Goal: Use online tool/utility: Use online tool/utility

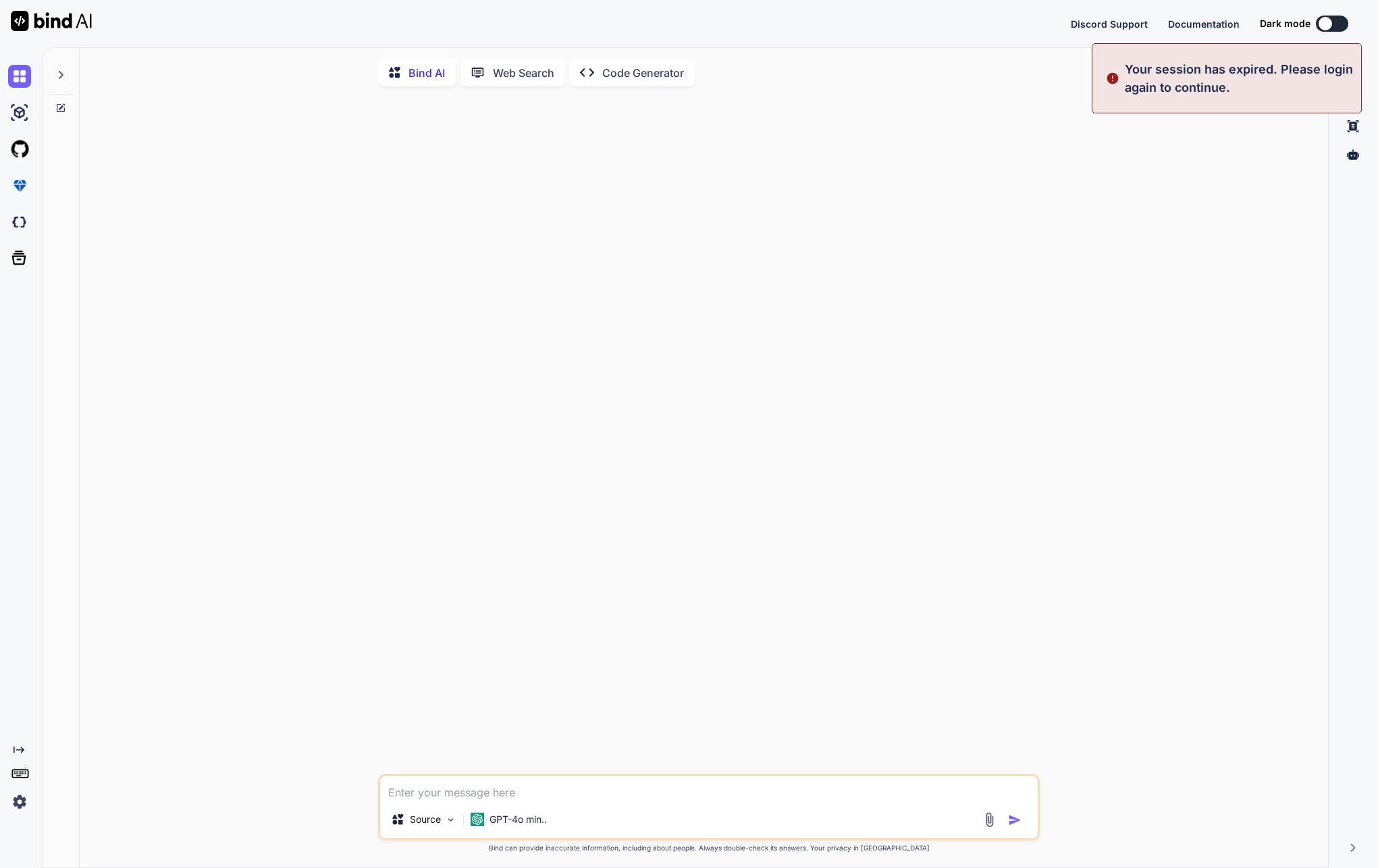
type textarea "x"
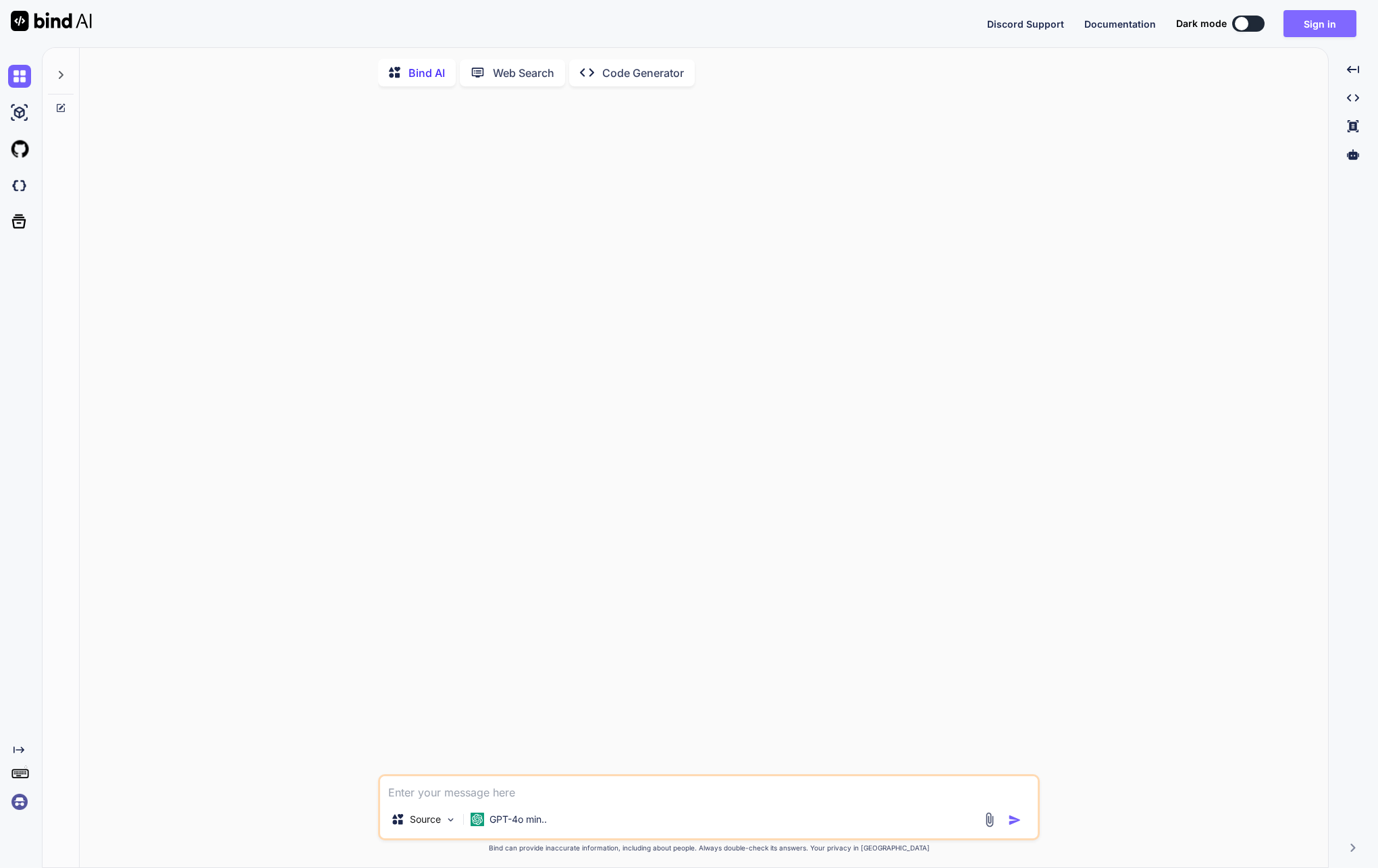
click at [1294, 26] on button "Sign in" at bounding box center [1319, 23] width 73 height 27
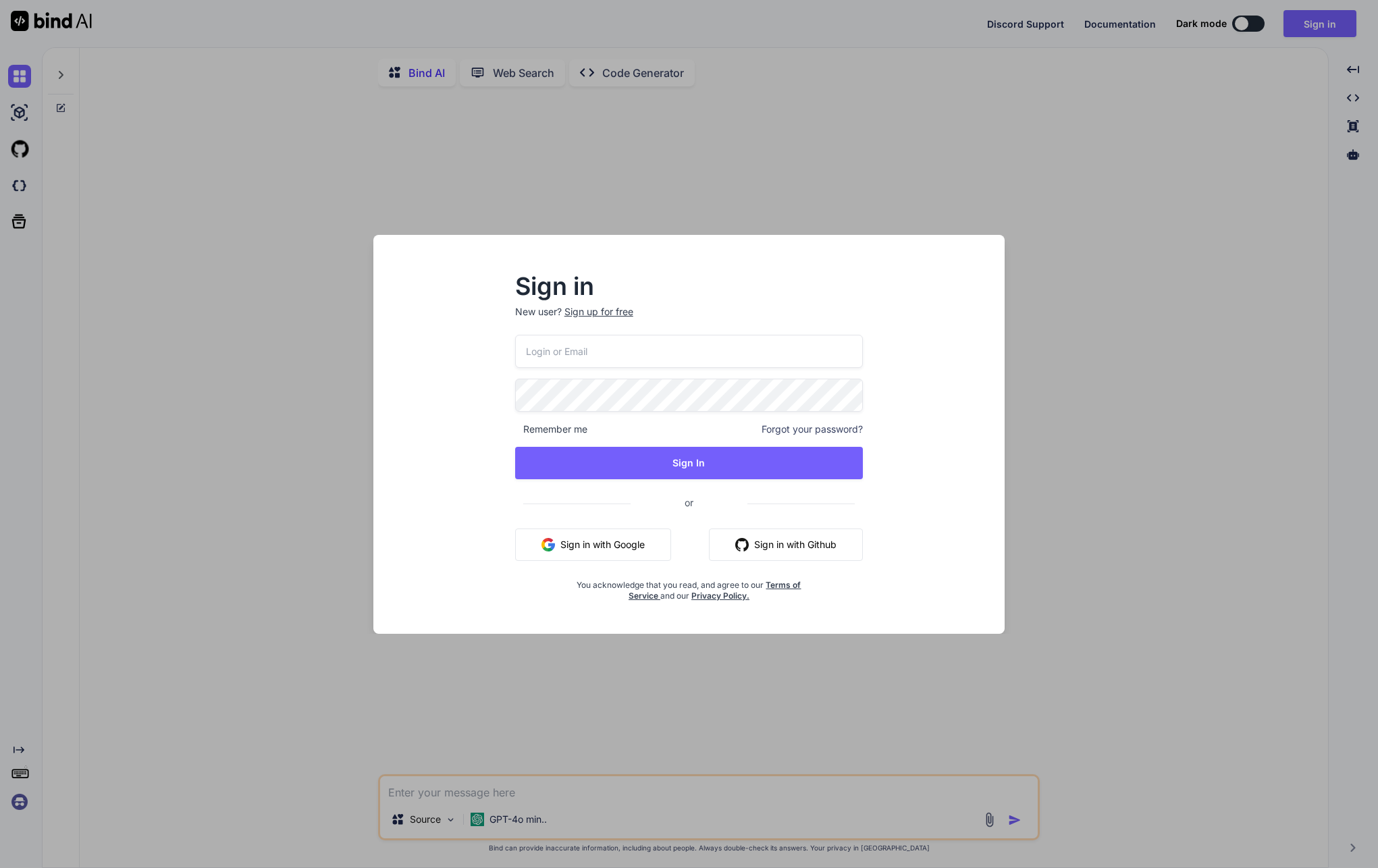
type input "[EMAIL_ADDRESS][DOMAIN_NAME]"
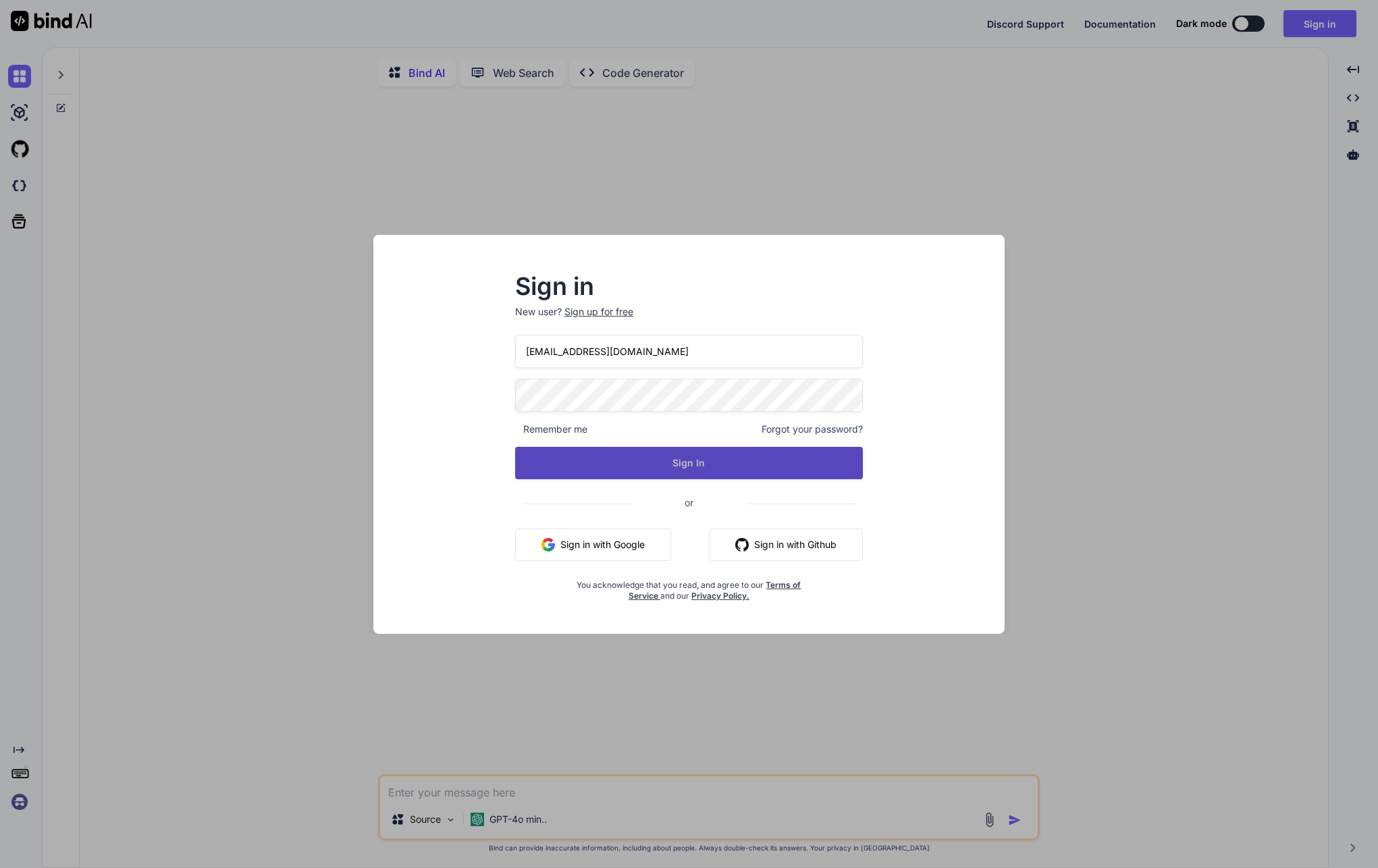
click at [638, 458] on button "Sign In" at bounding box center [689, 463] width 348 height 32
click at [584, 468] on button "Sign In" at bounding box center [689, 463] width 348 height 32
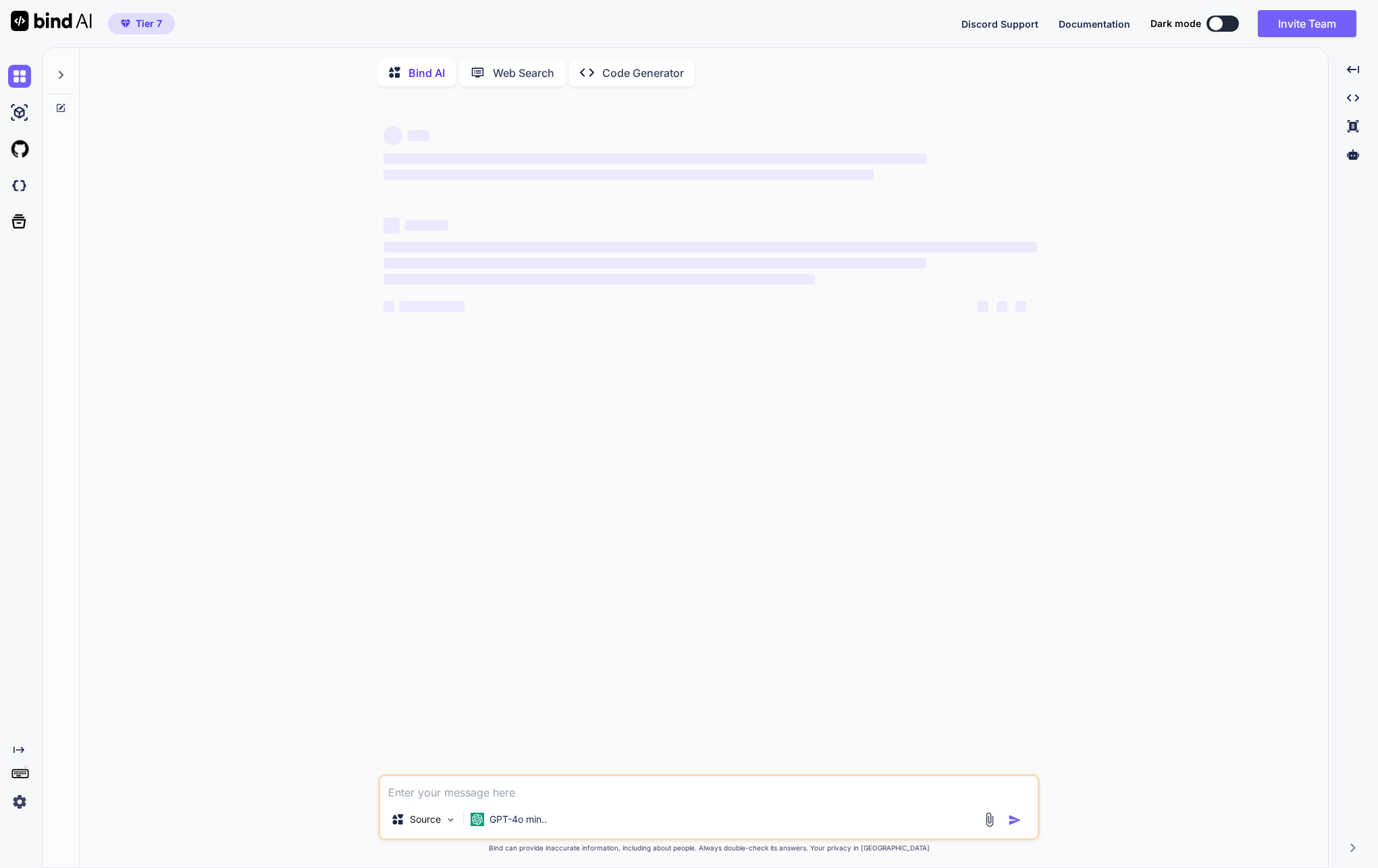
click at [621, 77] on p "Code Generator" at bounding box center [642, 73] width 82 height 17
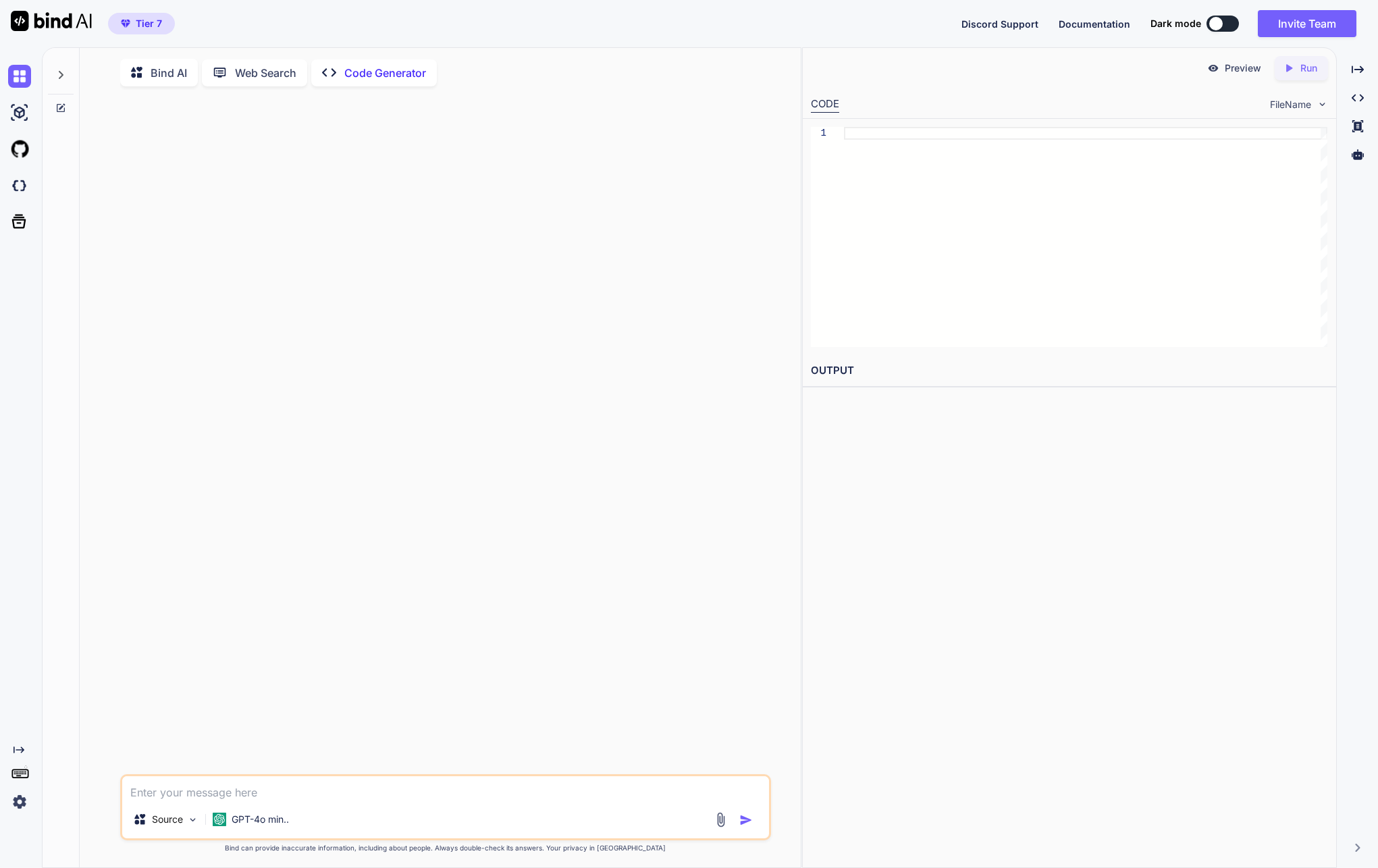
type textarea "x"
click at [486, 245] on div at bounding box center [447, 436] width 648 height 677
click at [67, 79] on div at bounding box center [61, 71] width 26 height 47
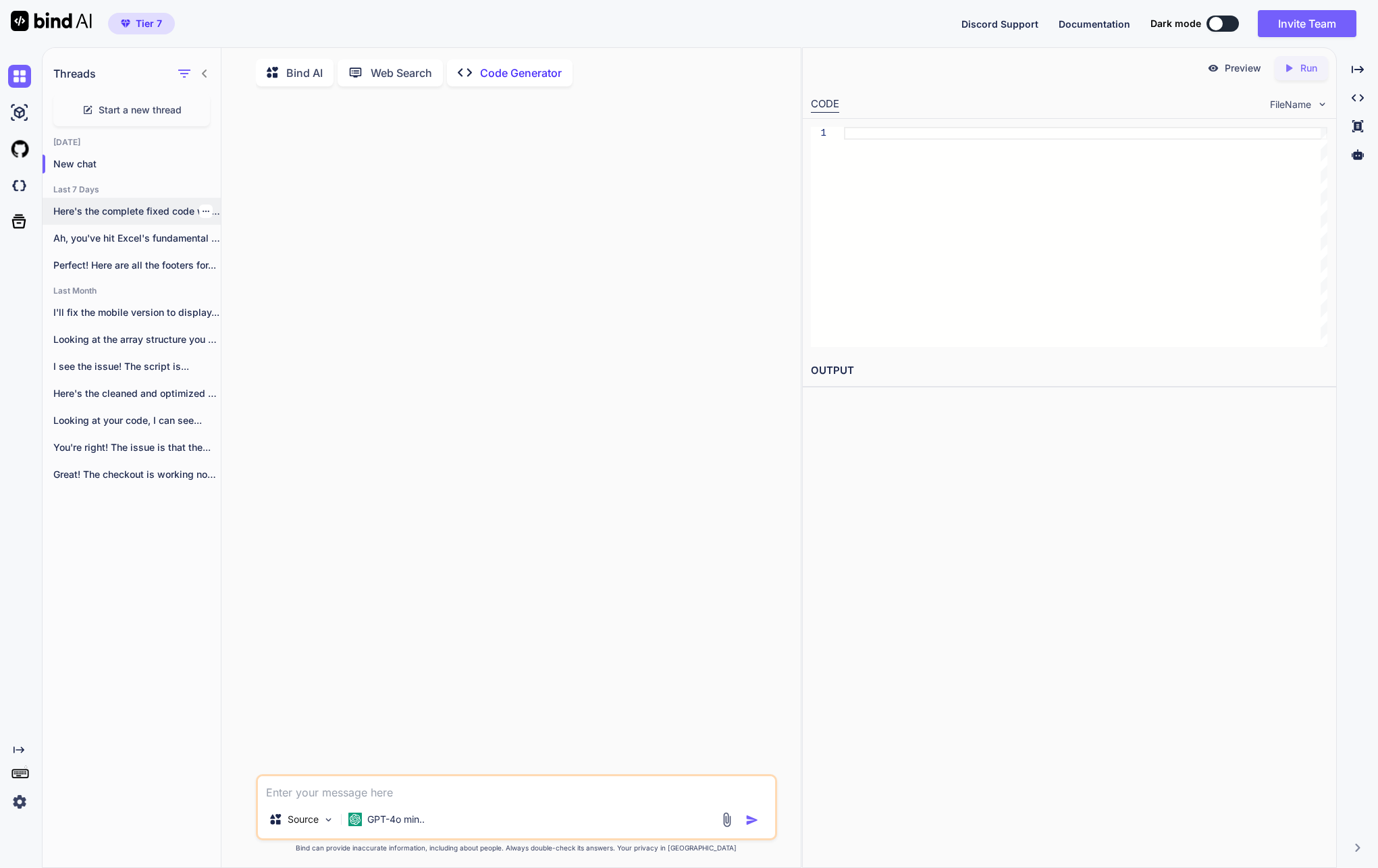
click at [146, 200] on div "Here's the complete fixed code with the..." at bounding box center [131, 212] width 178 height 27
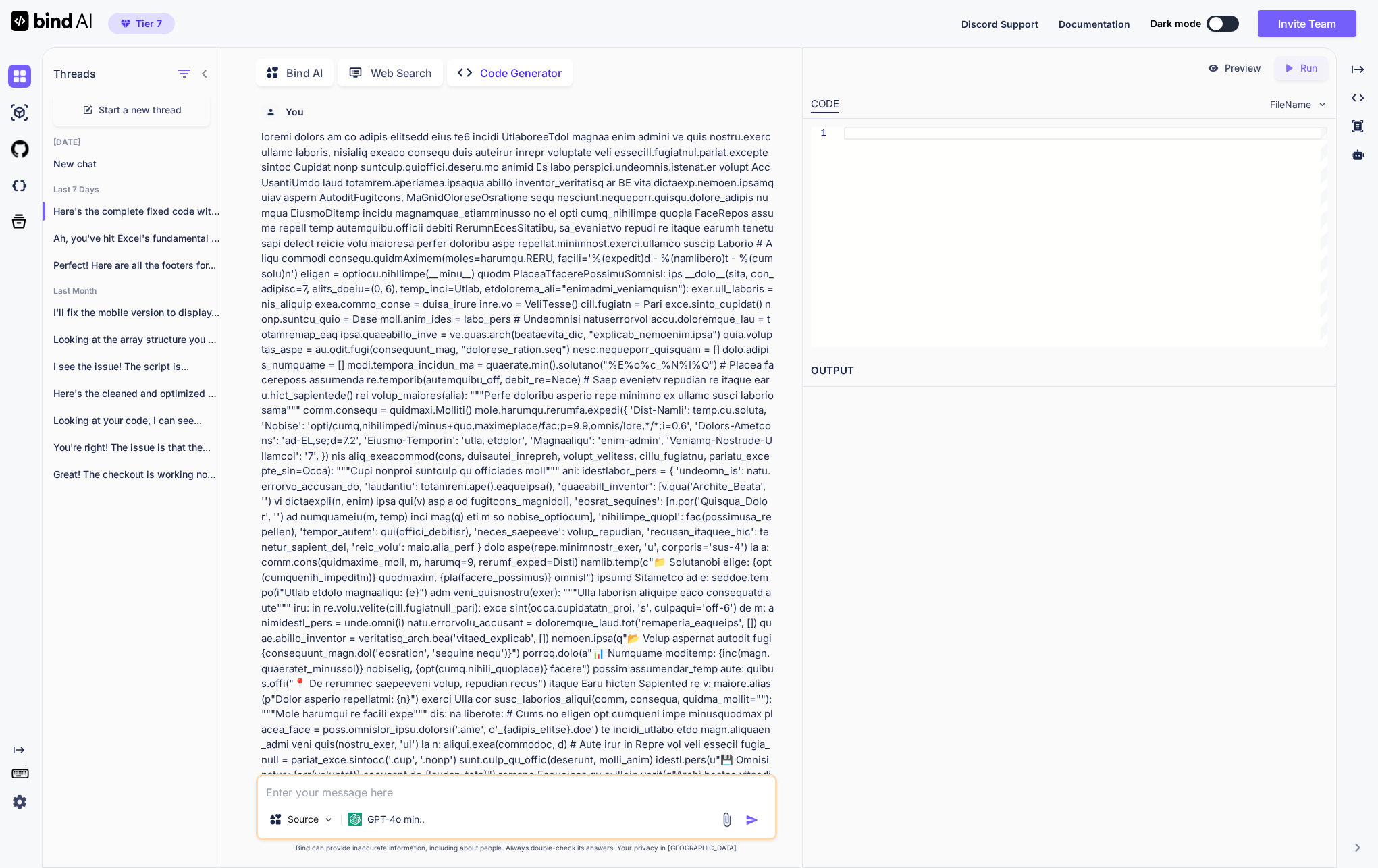
scroll to position [5, 0]
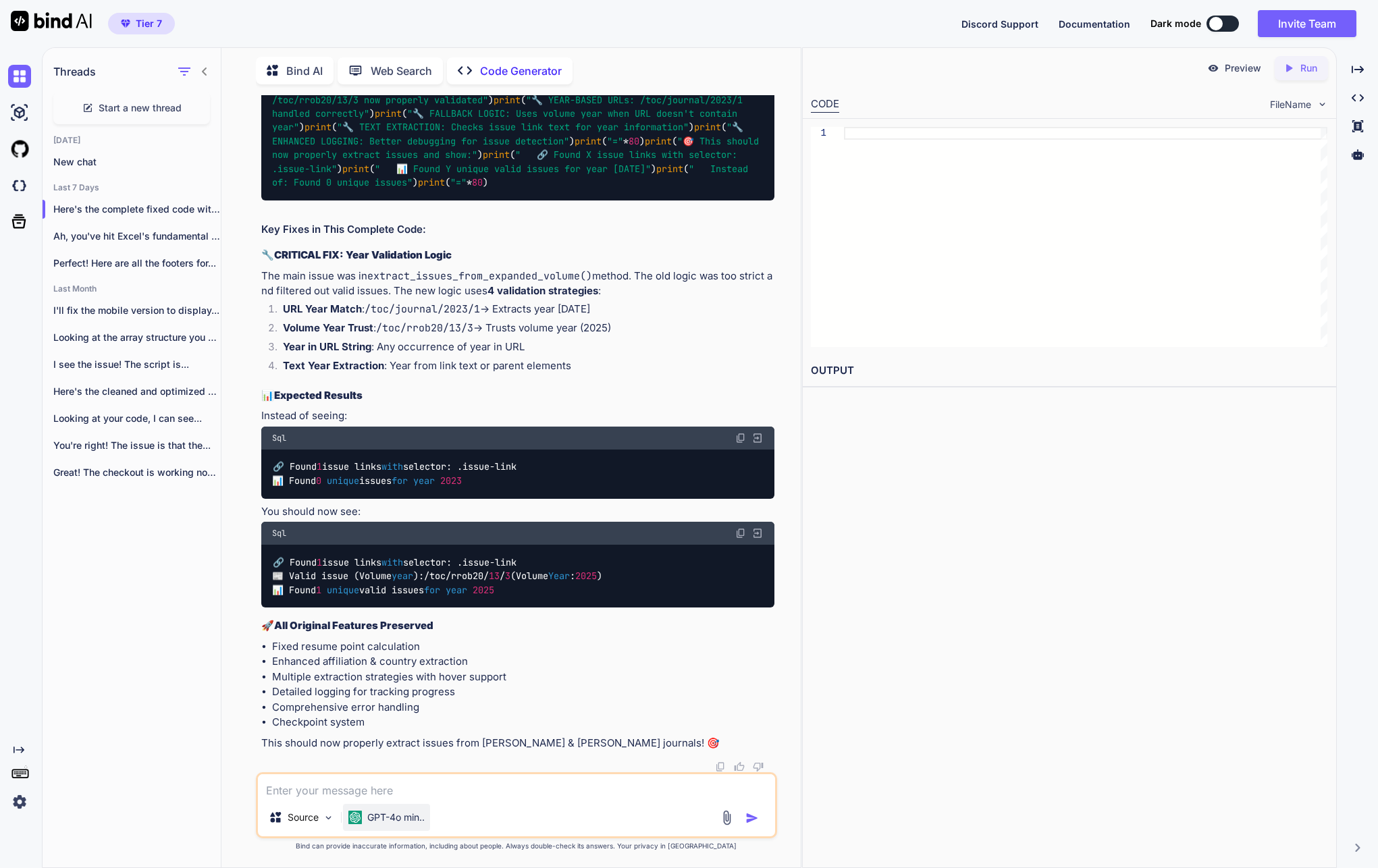
click at [390, 815] on p "GPT-4o min.." at bounding box center [396, 817] width 57 height 14
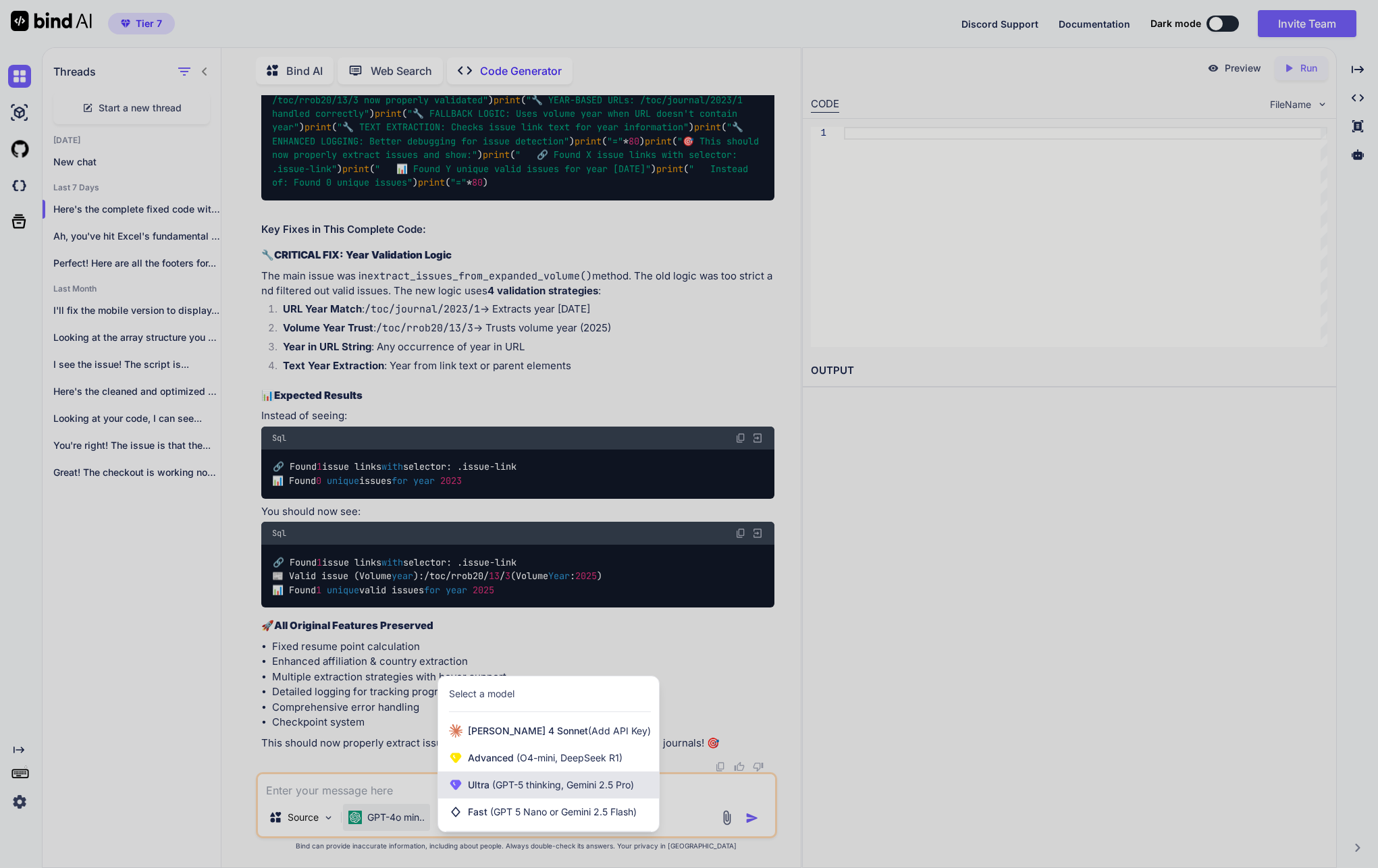
click at [486, 796] on div "Ultra (GPT-5 thinking, Gemini 2.5 Pro)" at bounding box center [549, 785] width 221 height 27
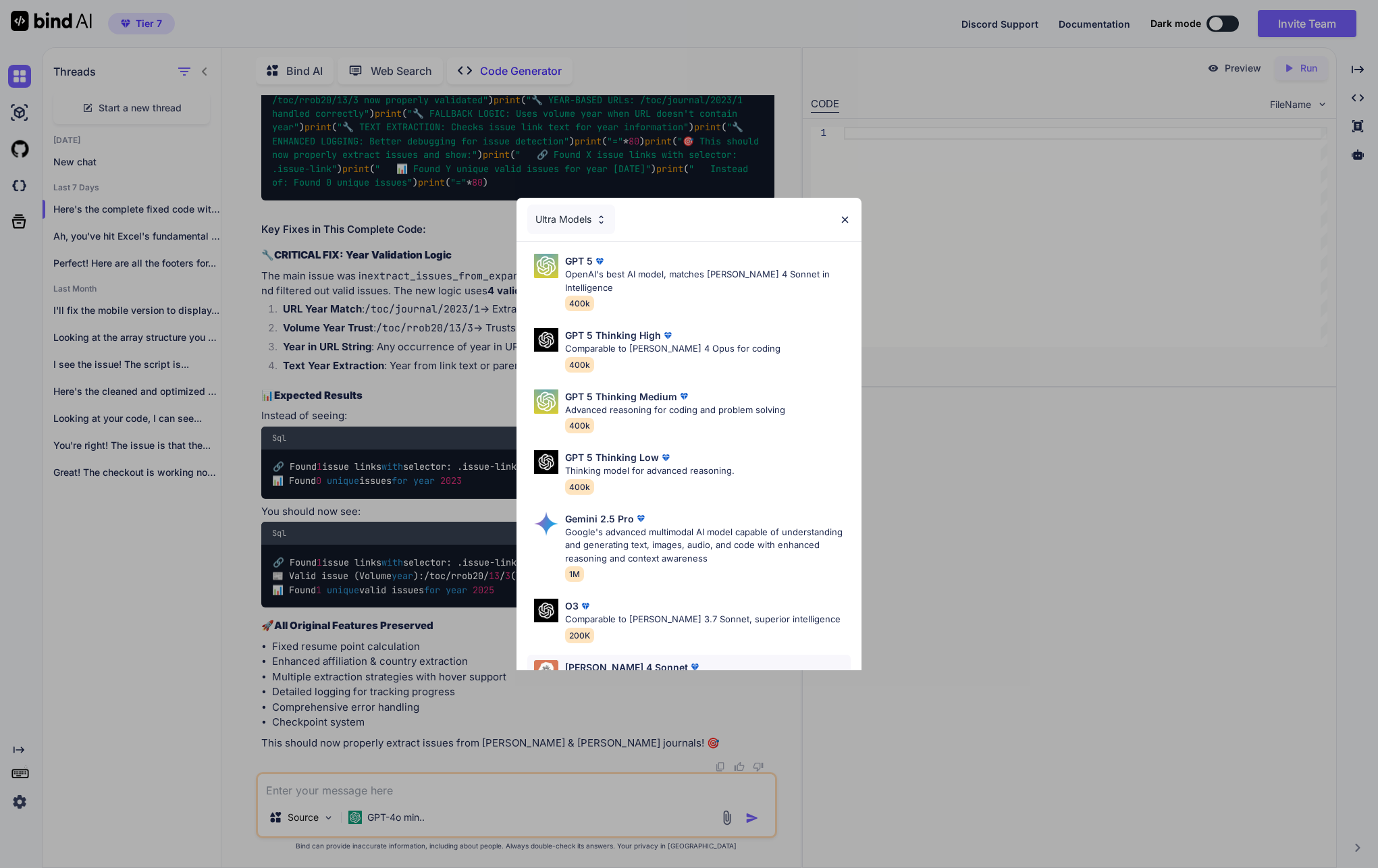
scroll to position [97, 0]
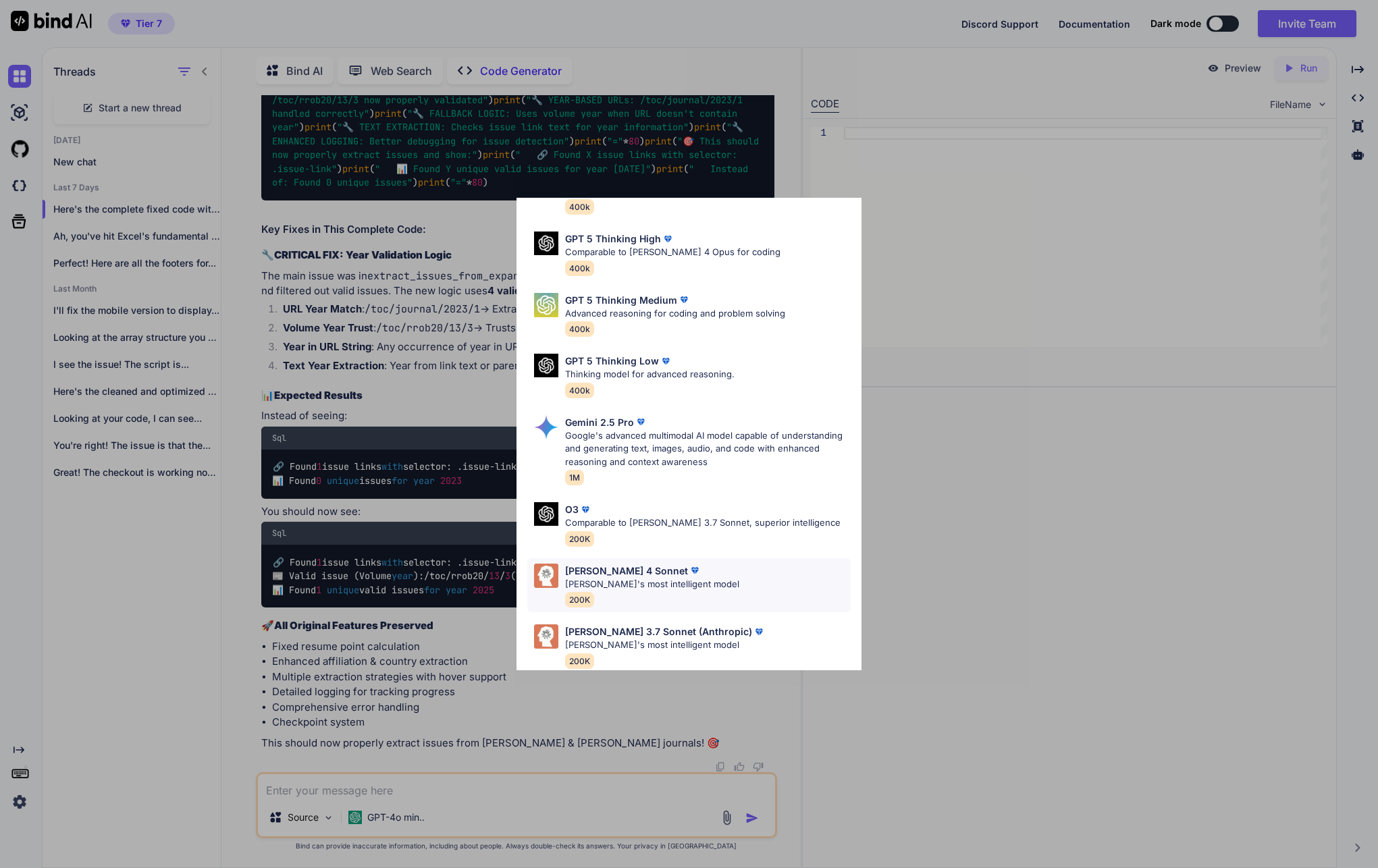
click at [660, 580] on div "[PERSON_NAME] 4 Sonnet [PERSON_NAME]'s most intelligent model 200K" at bounding box center [652, 585] width 174 height 44
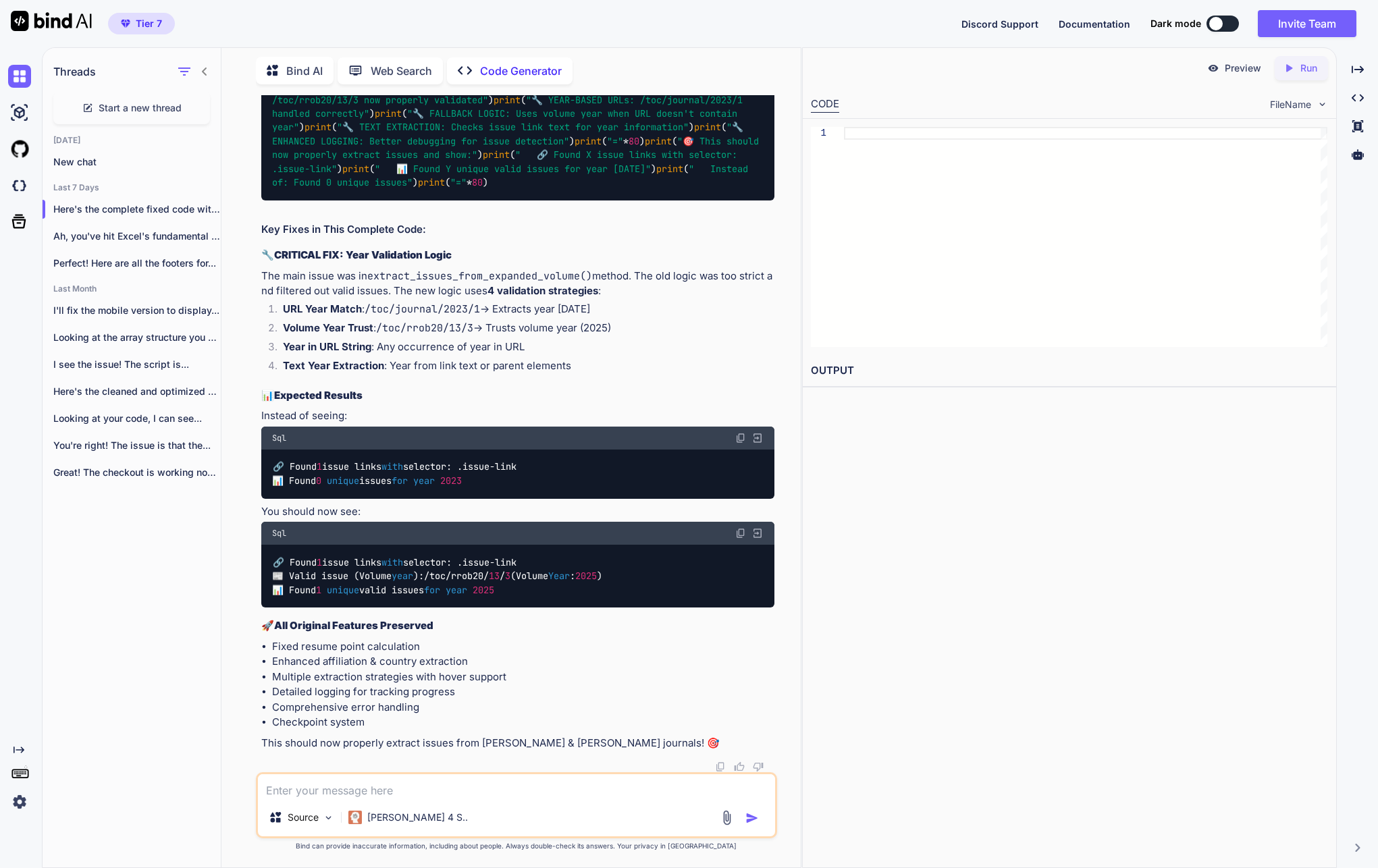
click at [460, 782] on textarea at bounding box center [516, 786] width 517 height 24
paste textarea "File "C:\Users\taqim\AppData\Local\Programs\Python\Python313\Lib\site-packages\…"
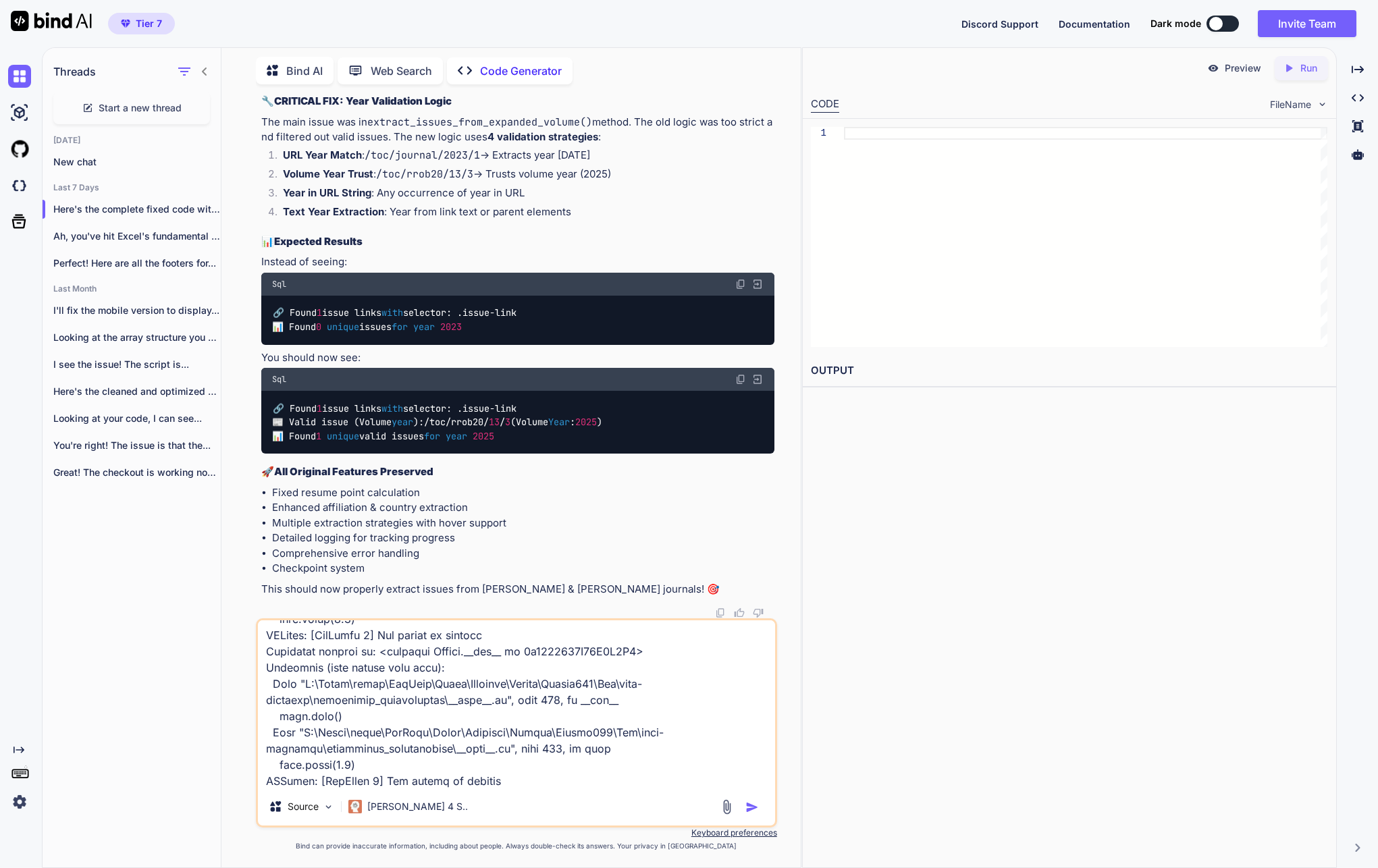
type textarea "File "C:\Users\taqim\AppData\Local\Programs\Python\Python313\Lib\site-packages\…"
click at [754, 807] on img "button" at bounding box center [752, 807] width 14 height 14
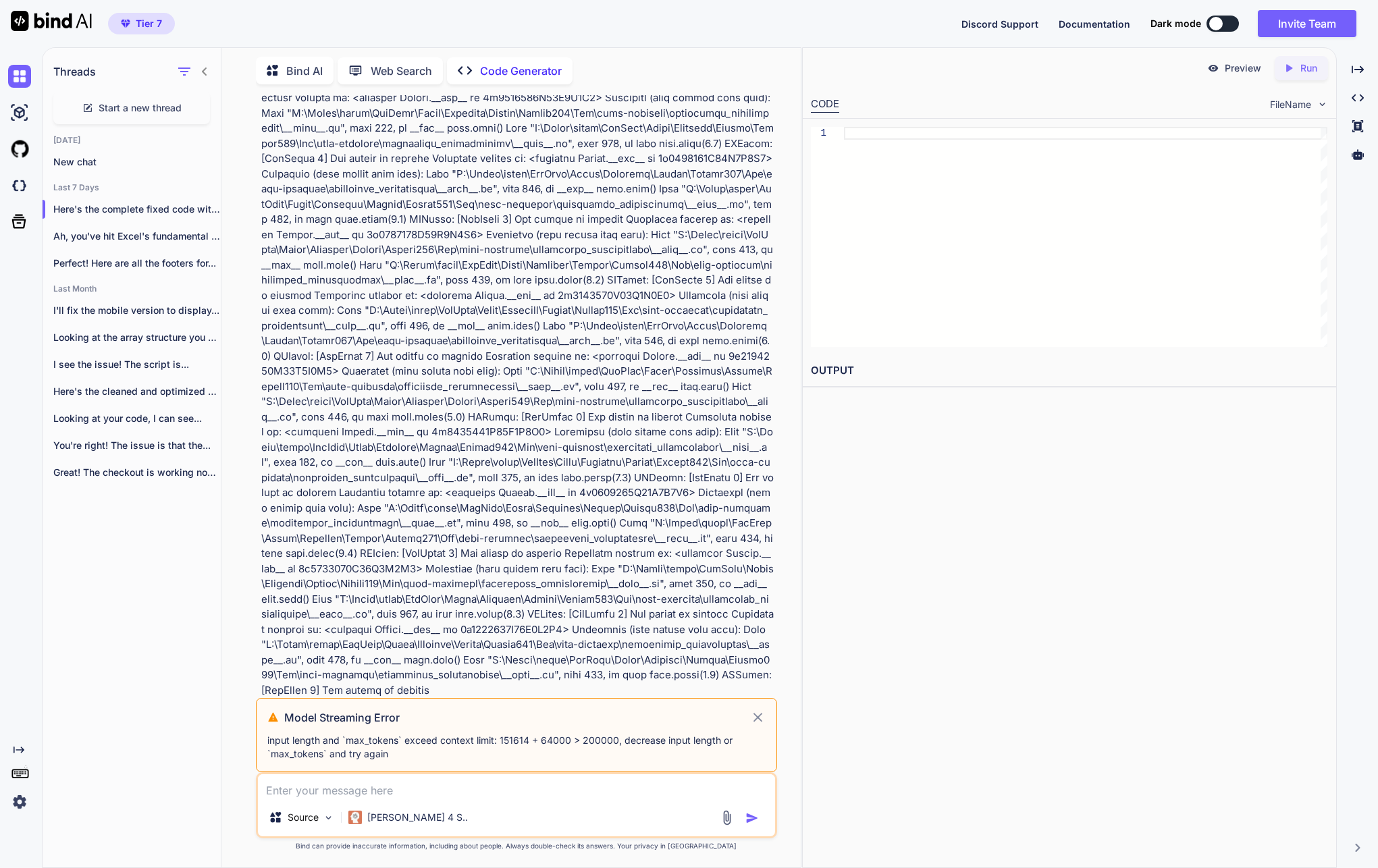
scroll to position [104630, 0]
click at [563, 788] on textarea at bounding box center [516, 786] width 517 height 24
paste textarea "File "C:\Users\taqim\AppData\Local\Programs\Python\Python313\Lib\site-packages\…"
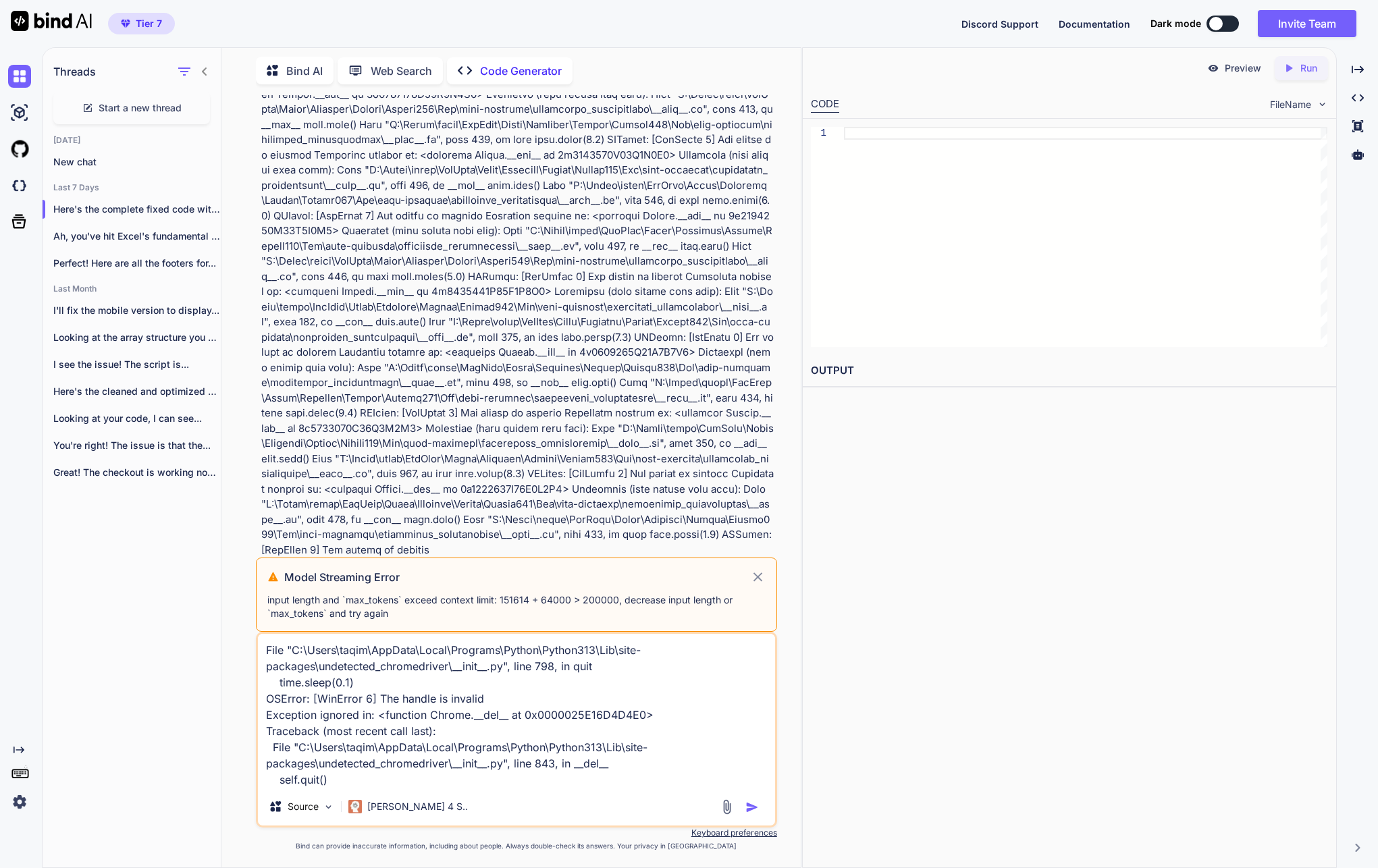
type textarea "File "C:\Users\taqim\AppData\Local\Programs\Python\Python313\Lib\site-packages\…"
click at [756, 577] on icon at bounding box center [757, 577] width 16 height 17
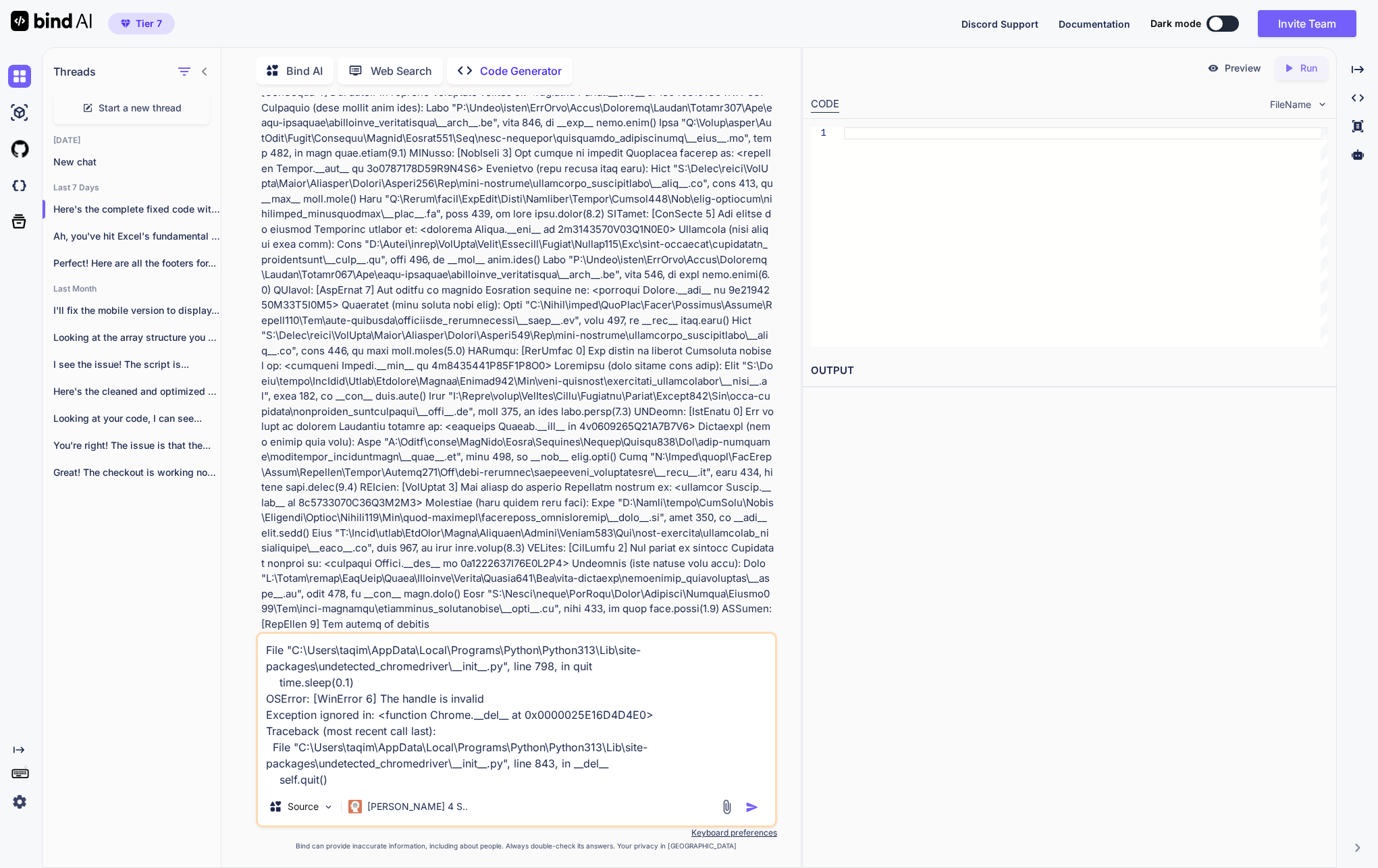
click at [751, 809] on img "button" at bounding box center [752, 807] width 14 height 14
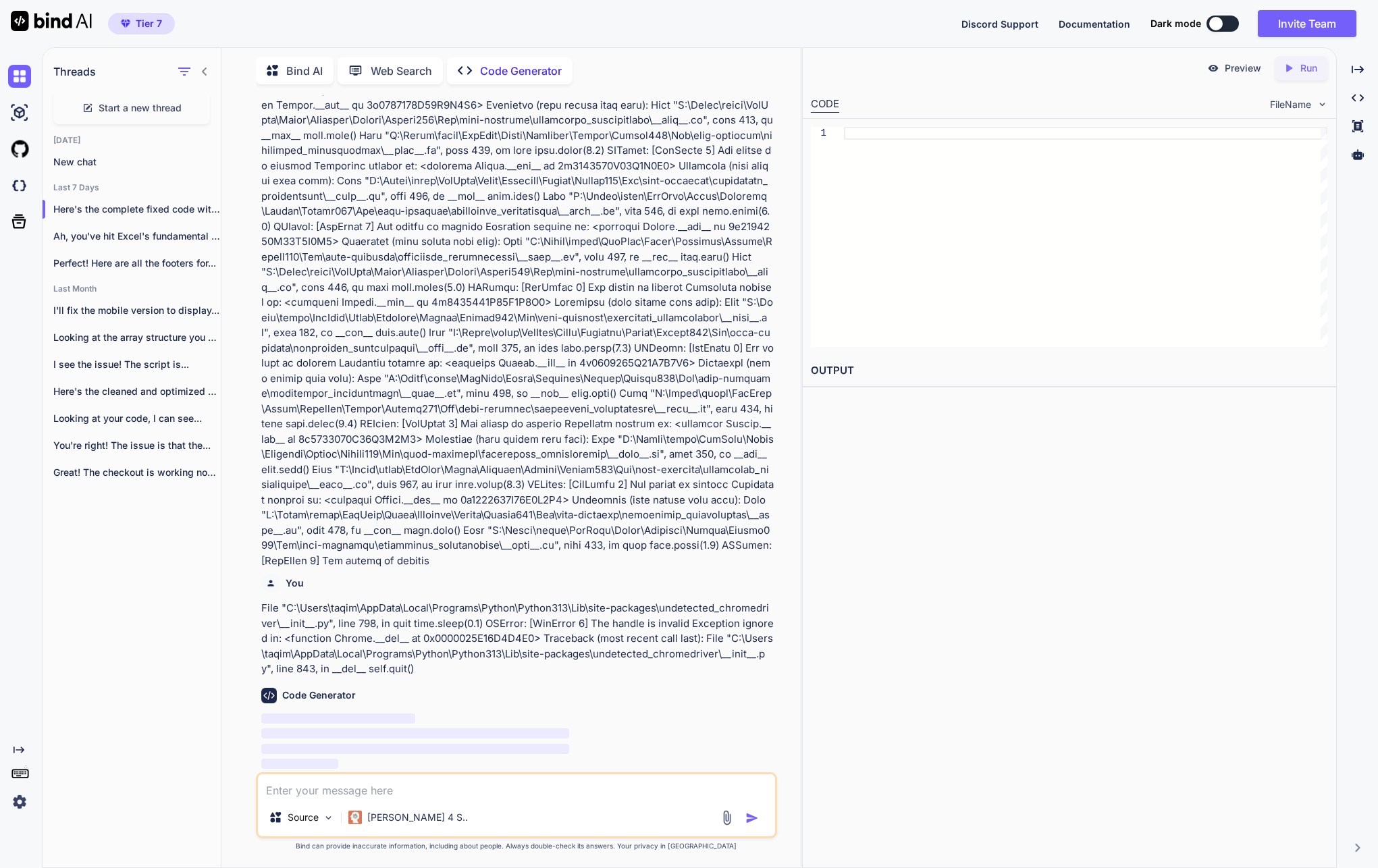
scroll to position [130687, 0]
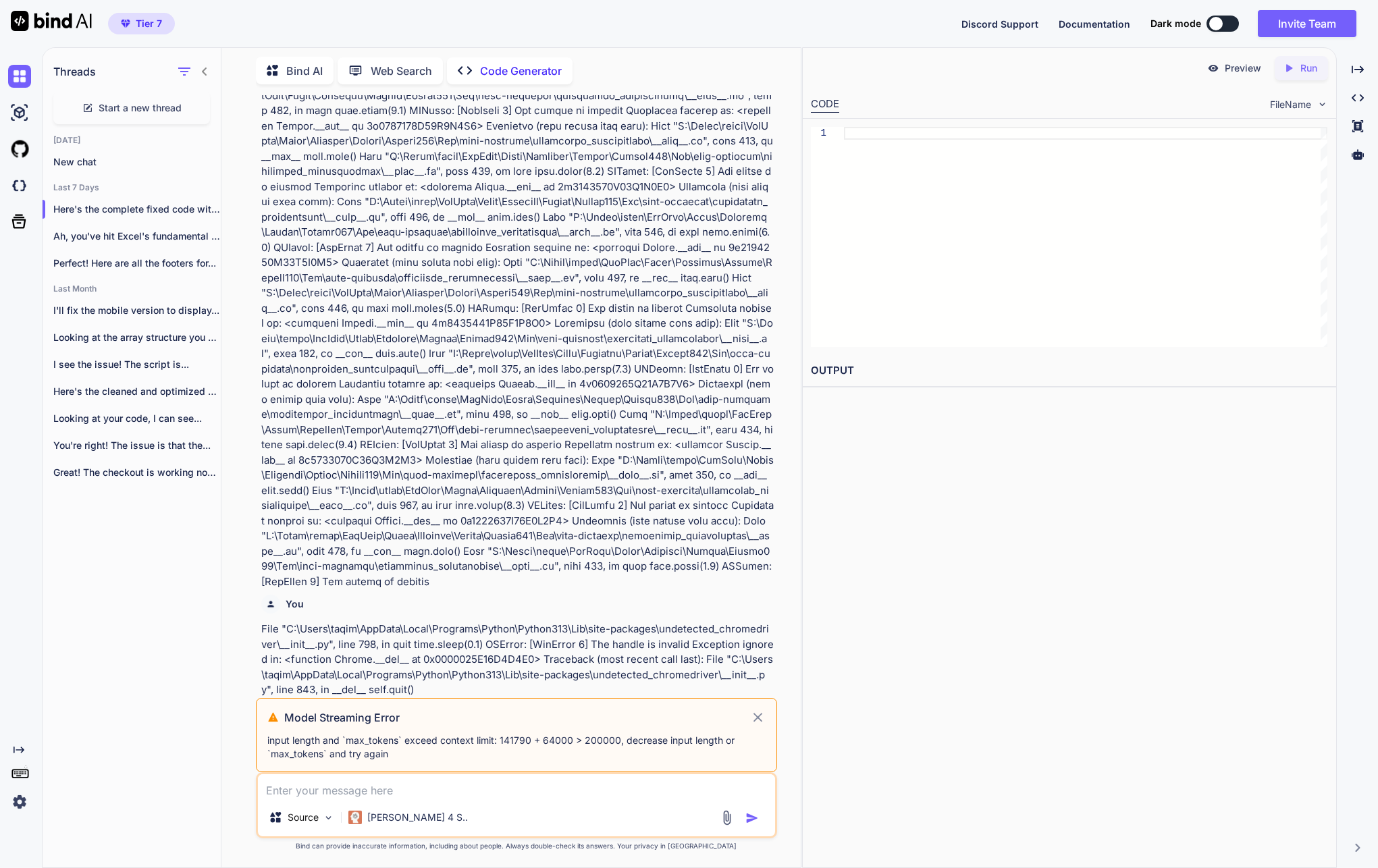
click at [120, 566] on div "Threads Start a new thread [DATE] New chat Last 7 Days Here's the complete fixe…" at bounding box center [132, 456] width 179 height 821
